Goal: Task Accomplishment & Management: Manage account settings

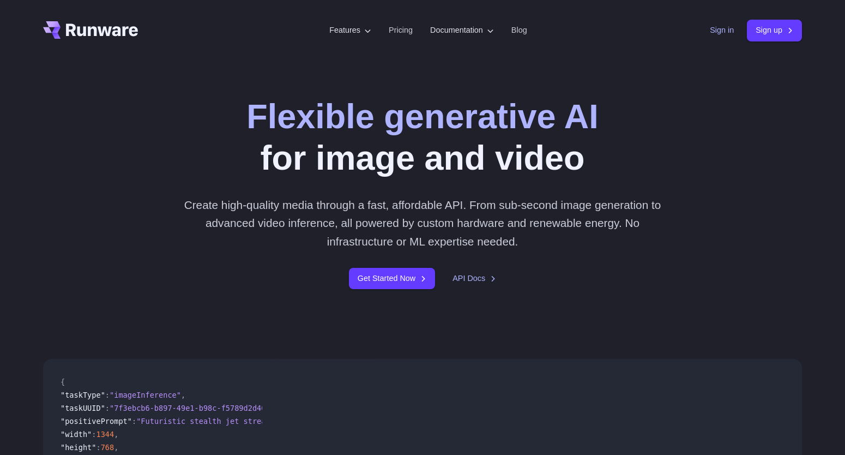
click at [722, 27] on link "Sign in" at bounding box center [722, 30] width 24 height 13
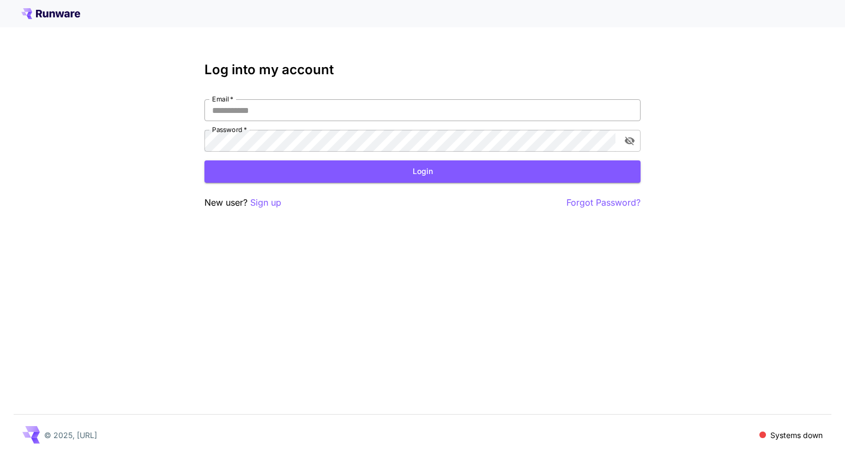
click at [315, 107] on input "Email   *" at bounding box center [422, 110] width 436 height 22
type input "**********"
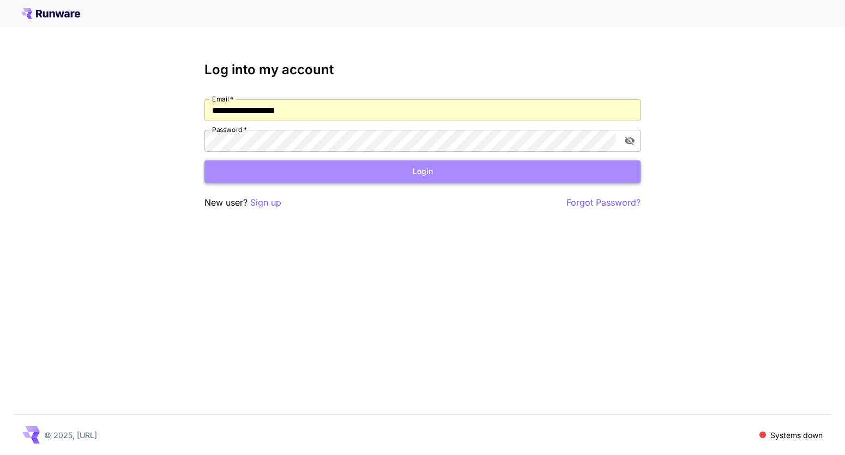
click at [335, 170] on button "Login" at bounding box center [422, 171] width 436 height 22
